Goal: Answer question/provide support

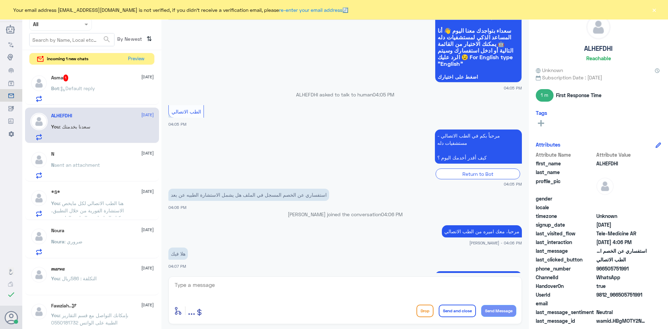
scroll to position [343, 0]
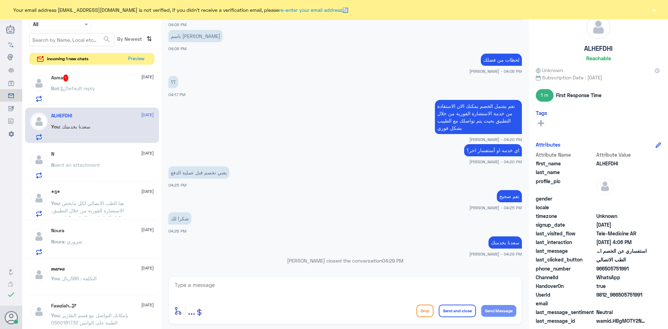
click at [116, 82] on div "Asma 1 [DATE] Bot : Default reply" at bounding box center [102, 87] width 103 height 27
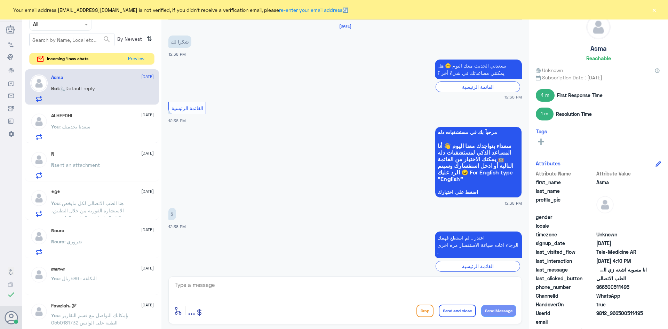
scroll to position [464, 0]
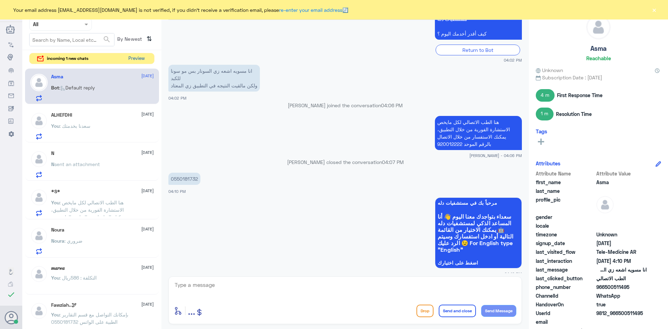
click at [136, 58] on button "Preview" at bounding box center [137, 58] width 22 height 11
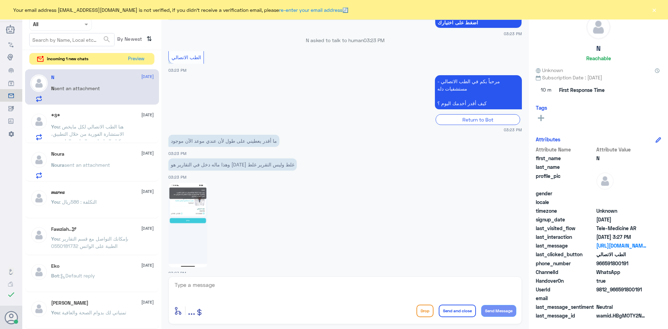
scroll to position [505, 0]
